Goal: Task Accomplishment & Management: Manage account settings

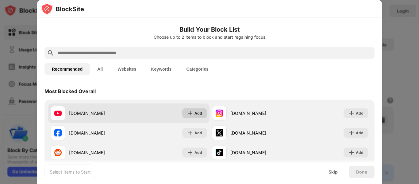
click at [199, 111] on div "Add" at bounding box center [198, 113] width 8 height 6
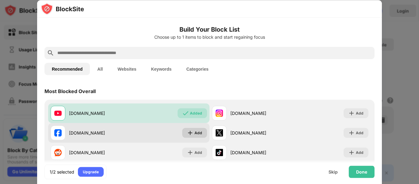
click at [197, 130] on div "Add" at bounding box center [198, 132] width 8 height 6
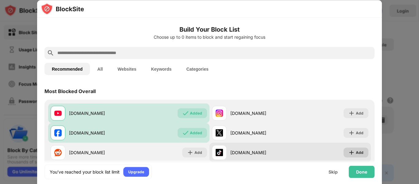
click at [361, 151] on div "Add" at bounding box center [360, 152] width 8 height 6
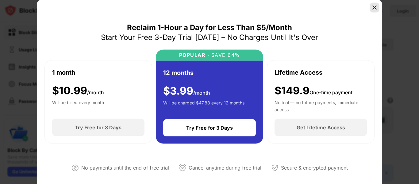
click at [376, 6] on img at bounding box center [374, 7] width 6 height 6
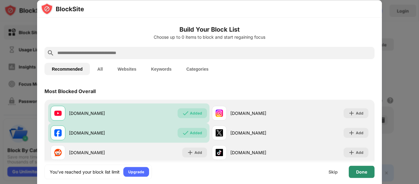
click at [363, 169] on div "Done" at bounding box center [361, 171] width 11 height 5
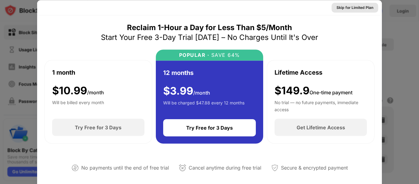
click at [351, 10] on div "Skip for Limited Plan" at bounding box center [354, 7] width 37 height 6
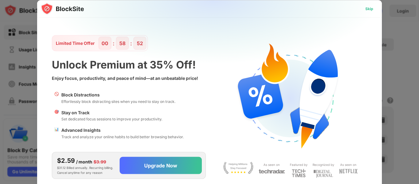
click at [371, 8] on div "Skip" at bounding box center [369, 9] width 8 height 6
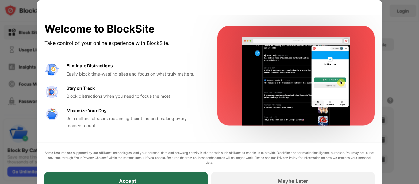
click at [139, 180] on div "I Accept" at bounding box center [125, 180] width 163 height 17
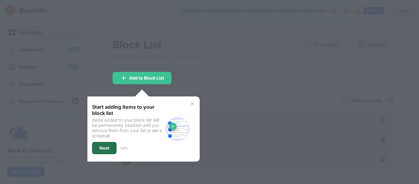
click at [108, 150] on div "Next" at bounding box center [104, 148] width 25 height 12
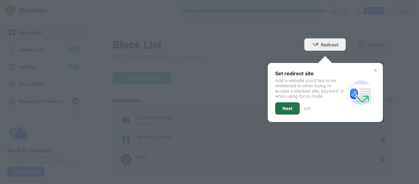
click at [287, 113] on div "Next" at bounding box center [287, 108] width 25 height 12
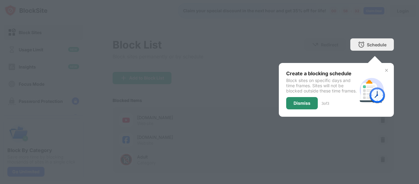
click at [309, 109] on div "Dismiss" at bounding box center [302, 103] width 32 height 12
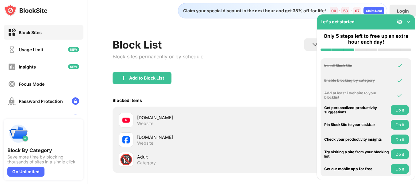
click at [238, 87] on div "Add to Block List" at bounding box center [252, 83] width 281 height 22
click at [409, 24] on img at bounding box center [408, 22] width 6 height 6
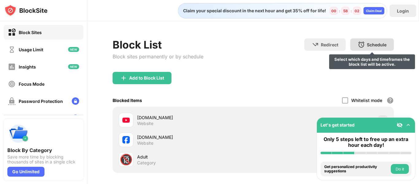
click at [379, 47] on div "Schedule" at bounding box center [377, 44] width 20 height 5
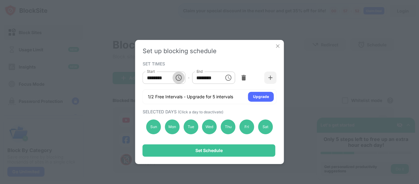
click at [181, 79] on icon "Choose time, selected time is 10:00 AM" at bounding box center [178, 77] width 7 height 7
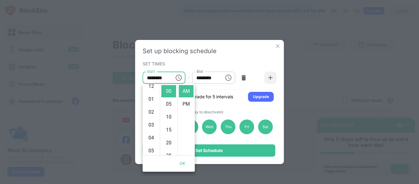
scroll to position [5, 0]
click at [151, 113] on li "02" at bounding box center [151, 112] width 15 height 12
click at [188, 103] on li "PM" at bounding box center [186, 104] width 15 height 12
type input "********"
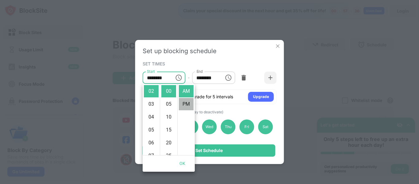
scroll to position [13, 0]
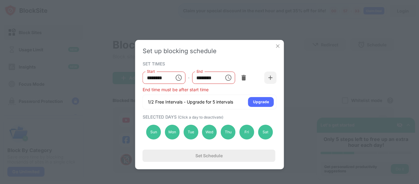
click at [229, 78] on icon "Choose time, selected time is 1:00 PM" at bounding box center [227, 77] width 7 height 7
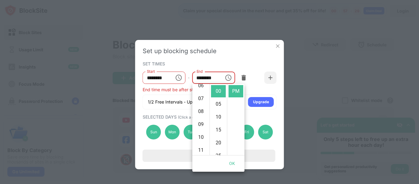
scroll to position [80, 0]
click at [201, 126] on li "09" at bounding box center [200, 127] width 15 height 12
type input "********"
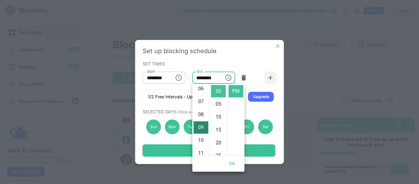
scroll to position [116, 0]
click at [236, 94] on li "PM" at bounding box center [235, 91] width 15 height 12
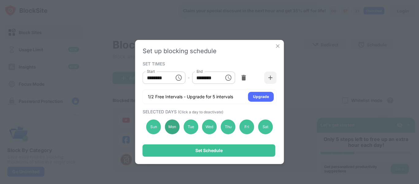
click at [173, 125] on div "Mon" at bounding box center [172, 126] width 15 height 15
click at [167, 128] on div "Mon" at bounding box center [172, 126] width 15 height 15
click at [154, 128] on div "Sun" at bounding box center [153, 126] width 15 height 15
click at [267, 123] on div "Sat" at bounding box center [265, 126] width 15 height 15
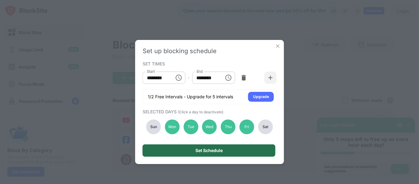
click at [220, 148] on div "Set Schedule" at bounding box center [208, 150] width 27 height 5
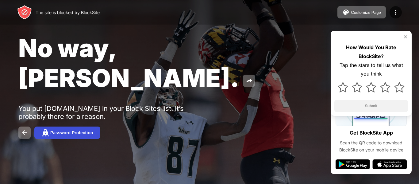
click at [64, 126] on button "Password Protection" at bounding box center [67, 132] width 66 height 12
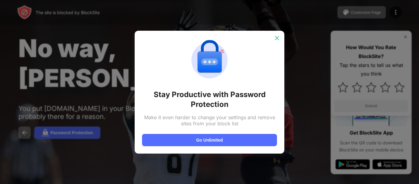
click at [279, 37] on img at bounding box center [277, 38] width 6 height 6
